Goal: Transaction & Acquisition: Purchase product/service

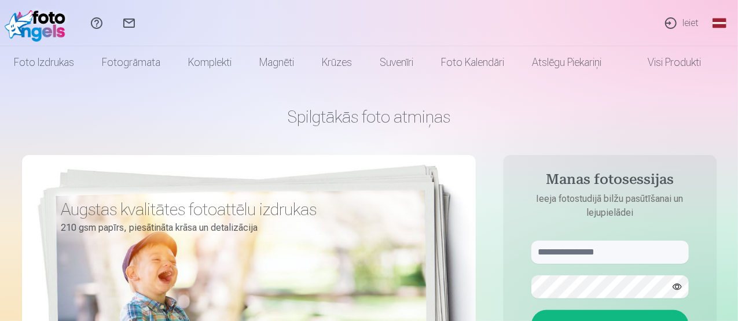
click at [689, 20] on link "Ieiet" at bounding box center [681, 23] width 53 height 46
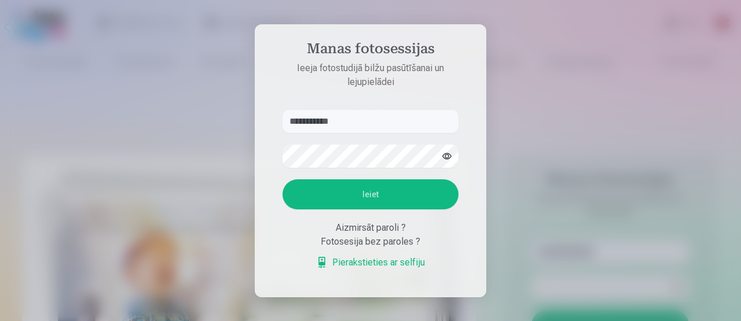
type input "**********"
click at [283, 180] on button "Ieiet" at bounding box center [371, 195] width 176 height 30
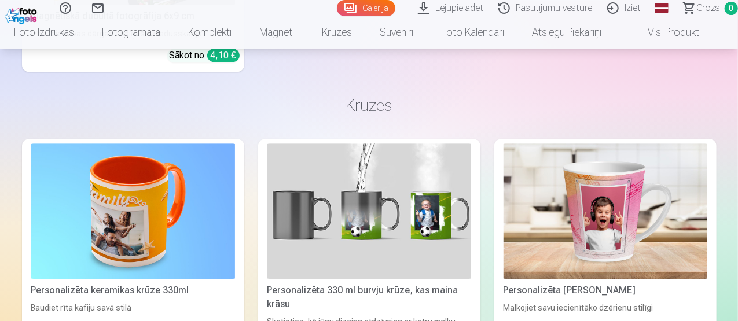
scroll to position [3938, 0]
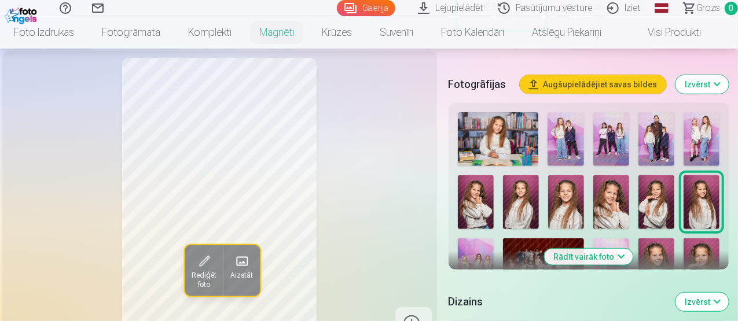
scroll to position [346, 0]
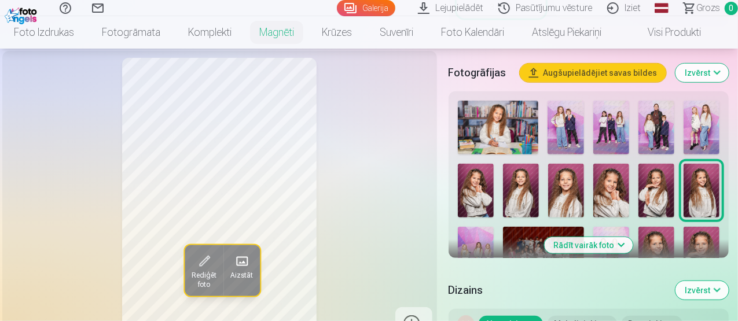
click at [586, 242] on button "Rādīt vairāk foto" at bounding box center [588, 245] width 89 height 16
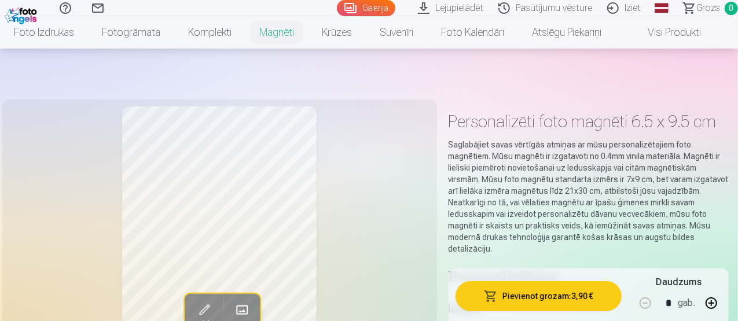
scroll to position [266, 0]
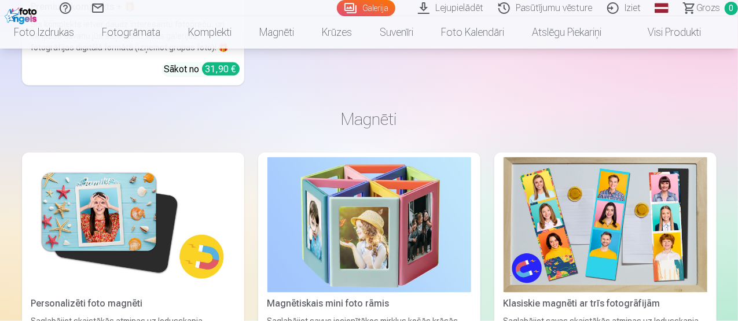
scroll to position [3148, 0]
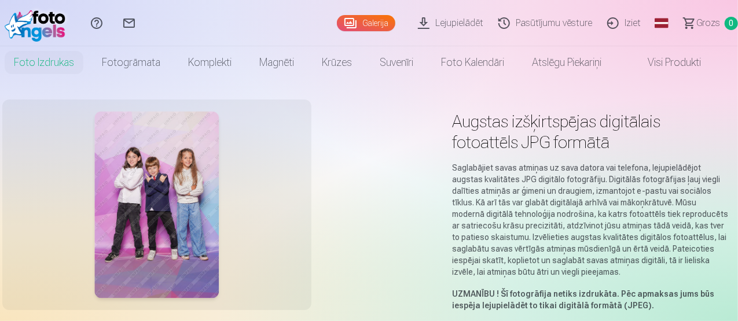
click at [103, 185] on div at bounding box center [156, 205] width 295 height 197
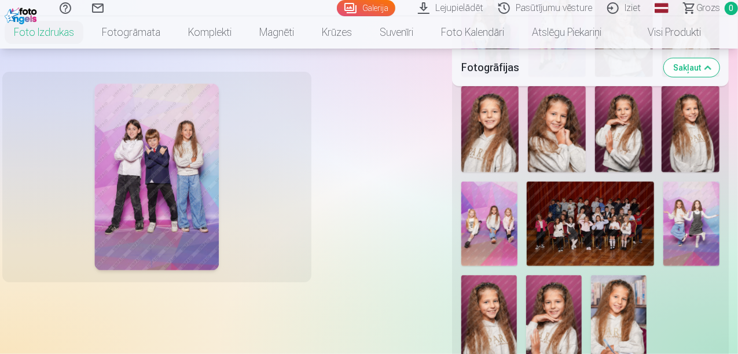
scroll to position [455, 0]
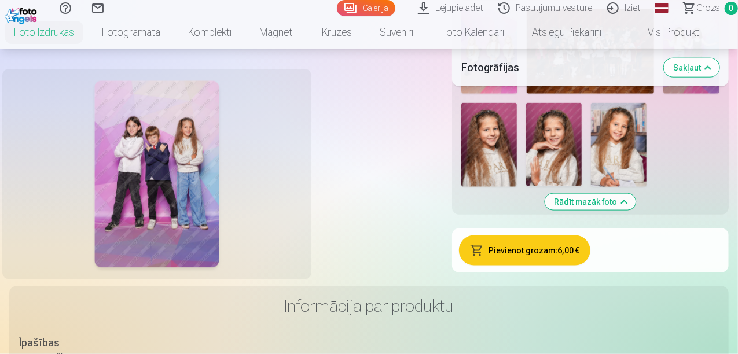
scroll to position [648, 0]
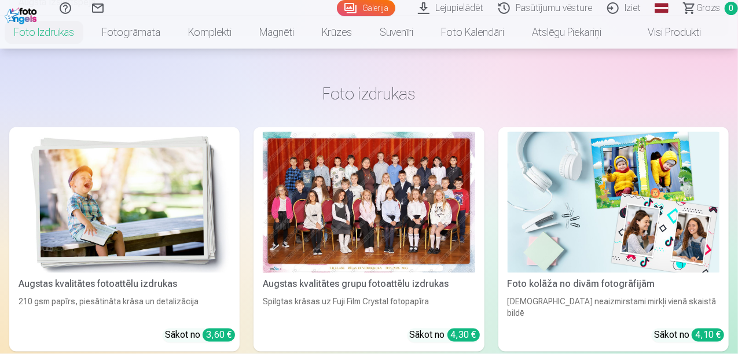
scroll to position [1078, 0]
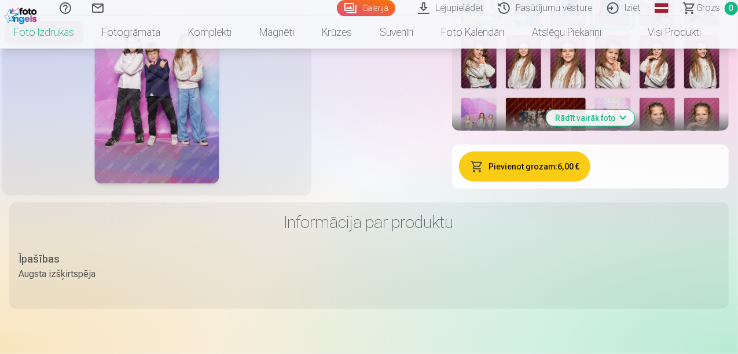
scroll to position [376, 0]
